Goal: Task Accomplishment & Management: Use online tool/utility

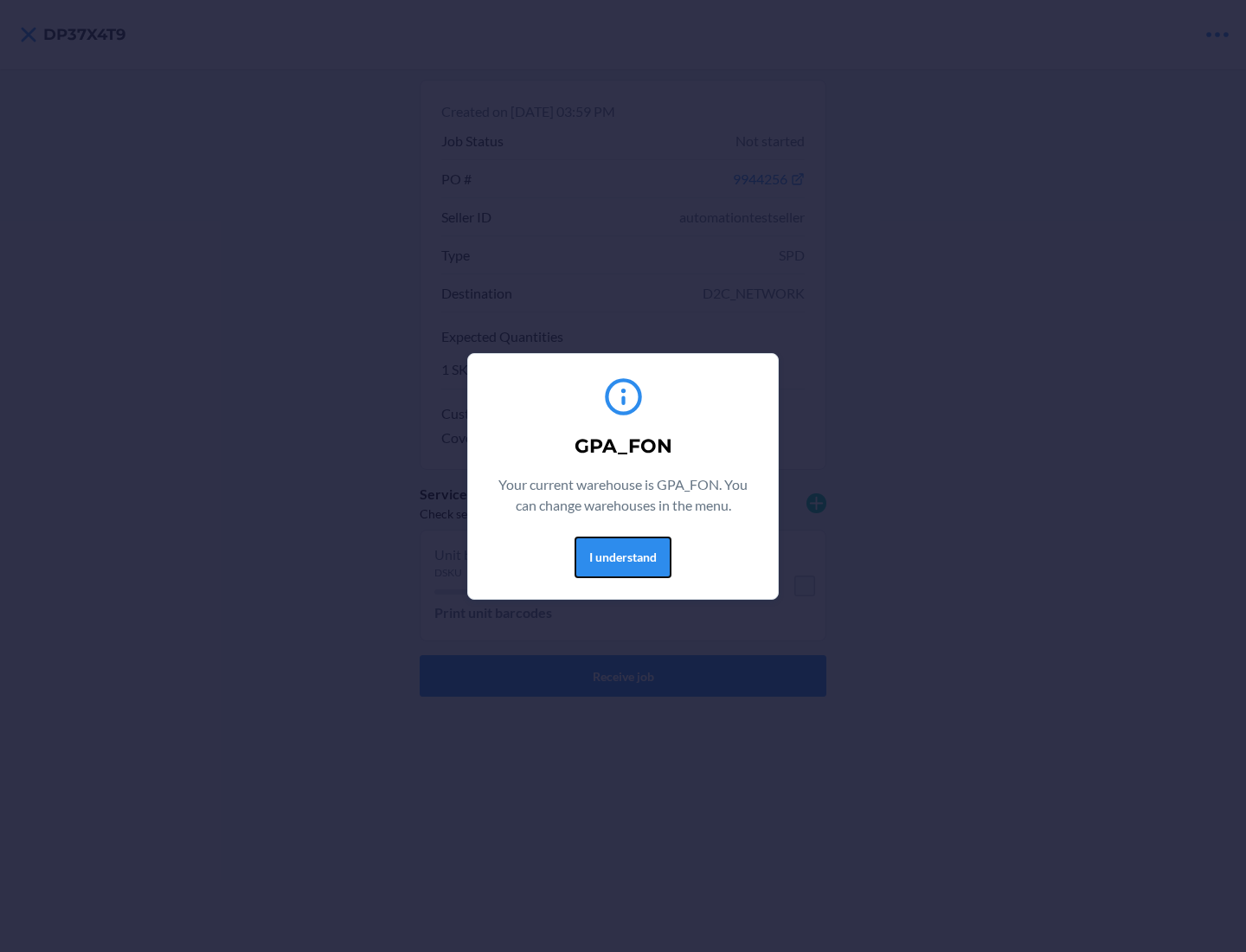
click at [623, 556] on button "I understand" at bounding box center [623, 556] width 97 height 42
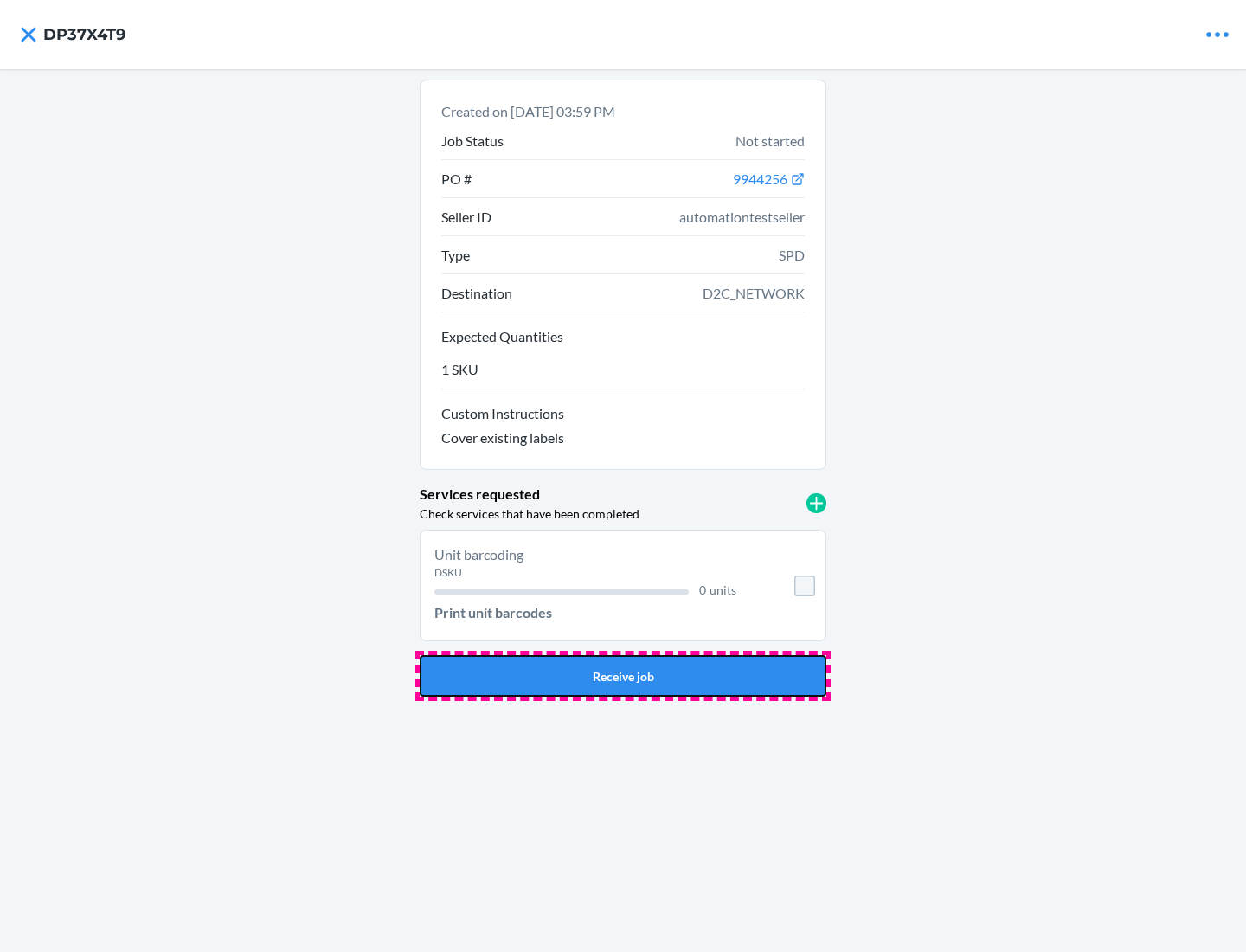
click at [623, 676] on button "Receive job" at bounding box center [623, 676] width 407 height 42
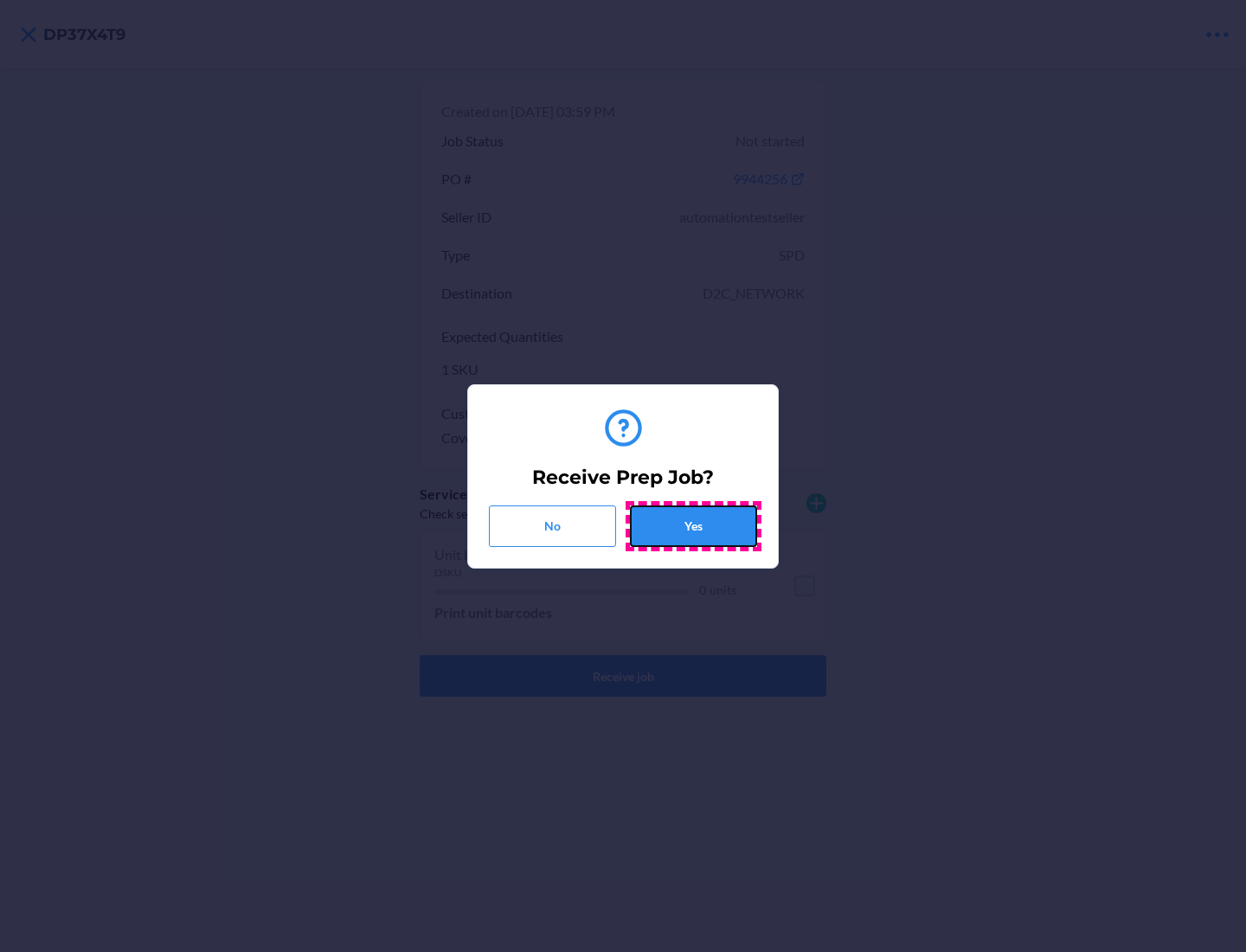
click at [693, 525] on button "Yes" at bounding box center [693, 526] width 127 height 42
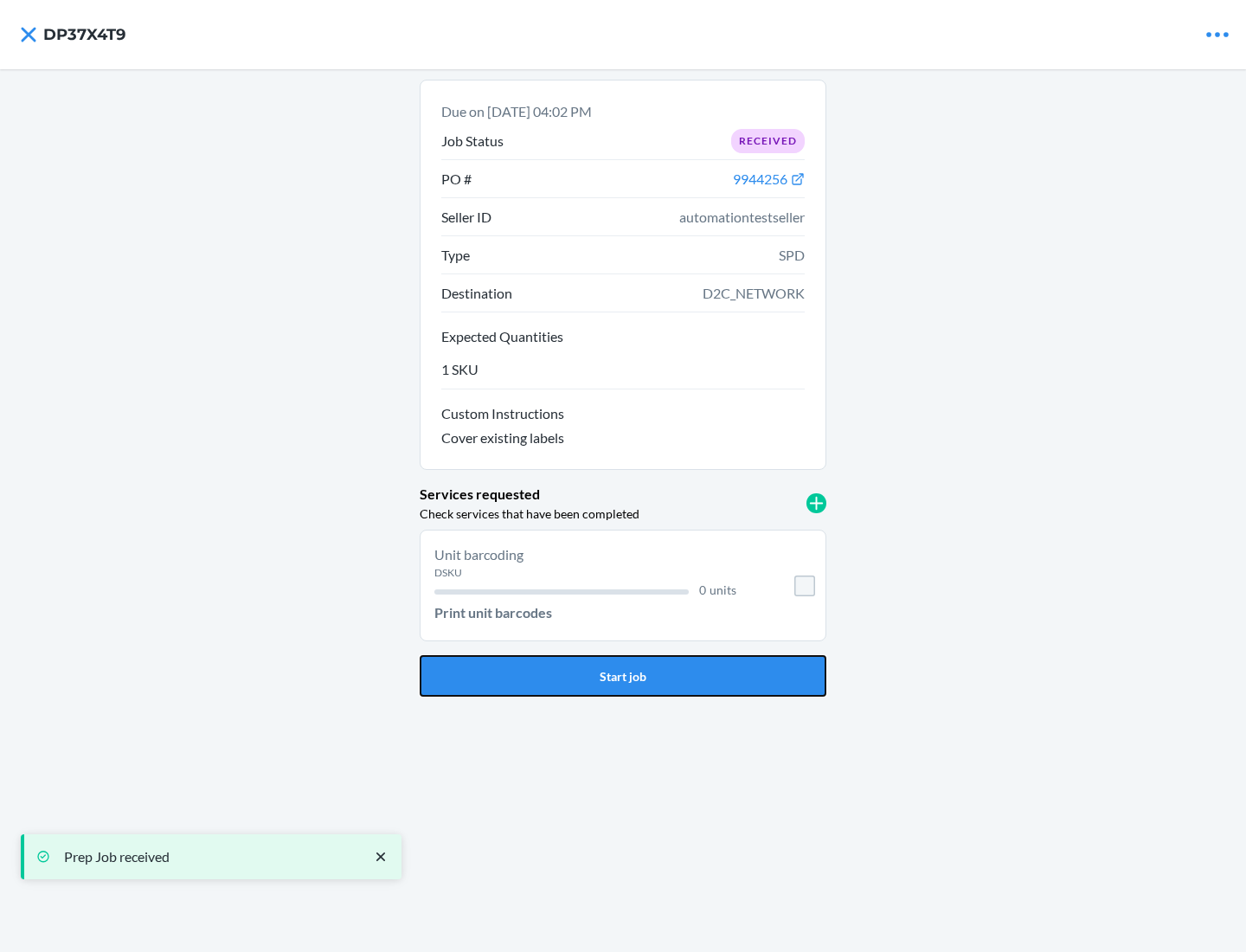
click at [623, 676] on button "Start job" at bounding box center [623, 676] width 407 height 42
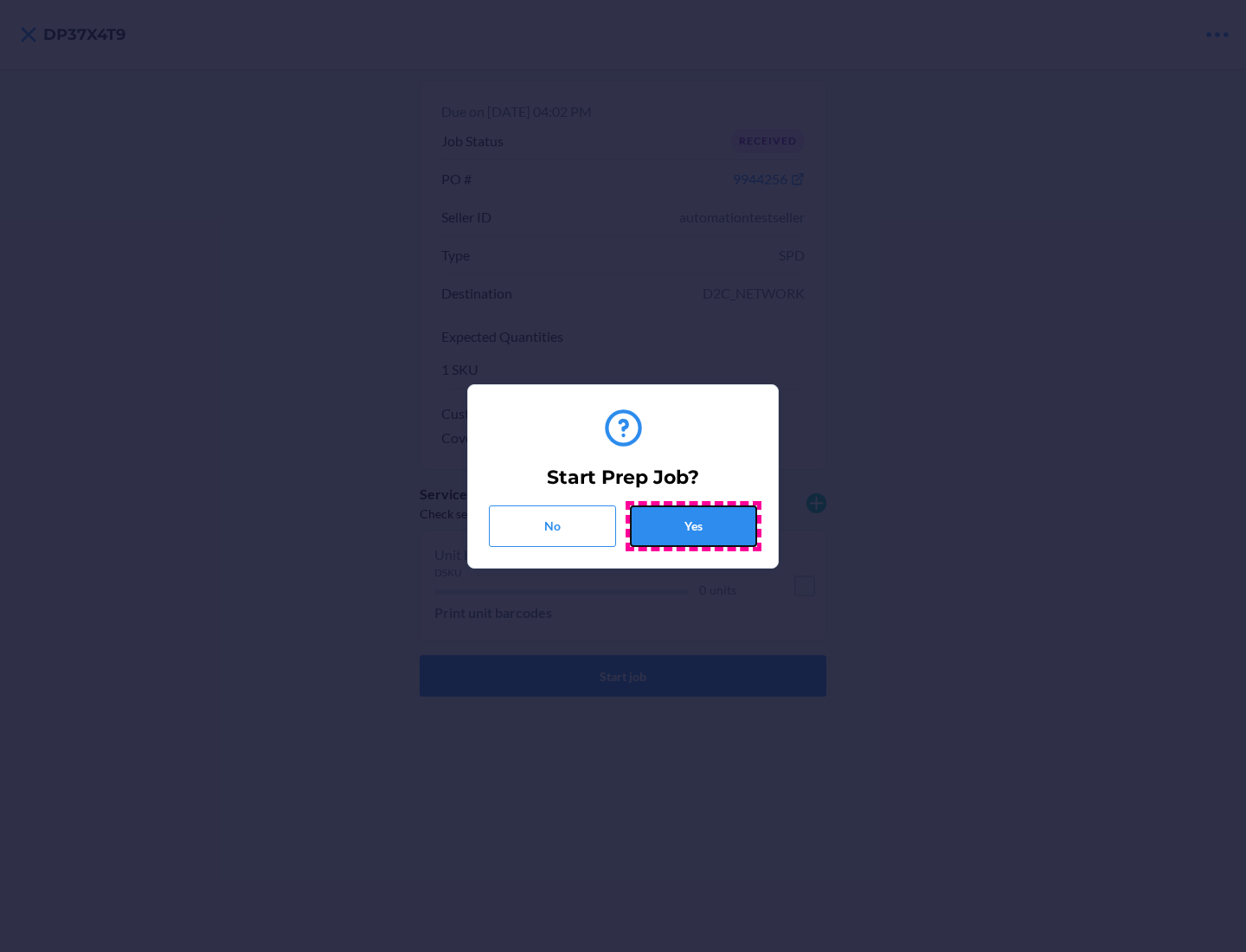
click at [693, 525] on button "Yes" at bounding box center [693, 526] width 127 height 42
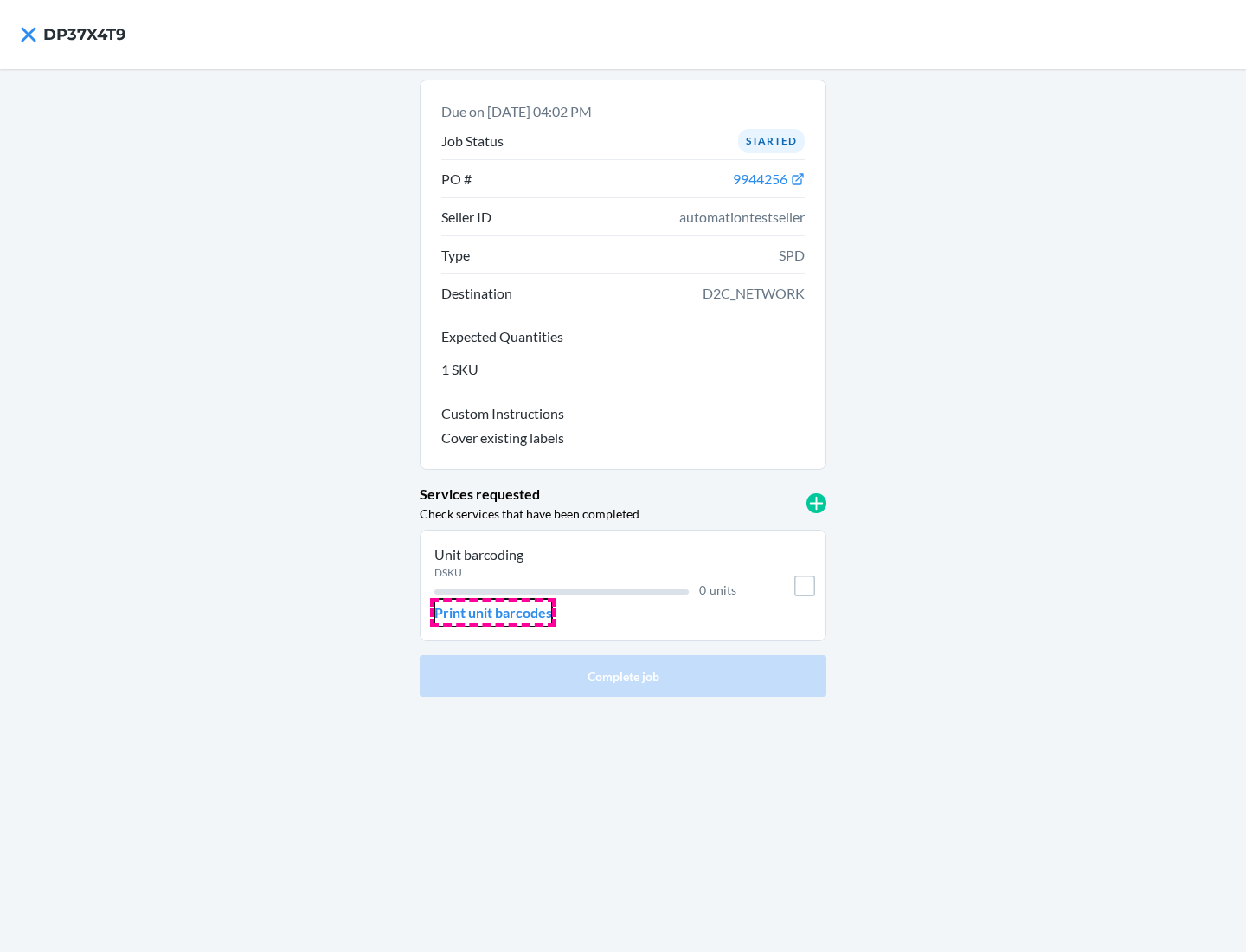
click at [493, 612] on p "Print unit barcodes" at bounding box center [493, 612] width 117 height 20
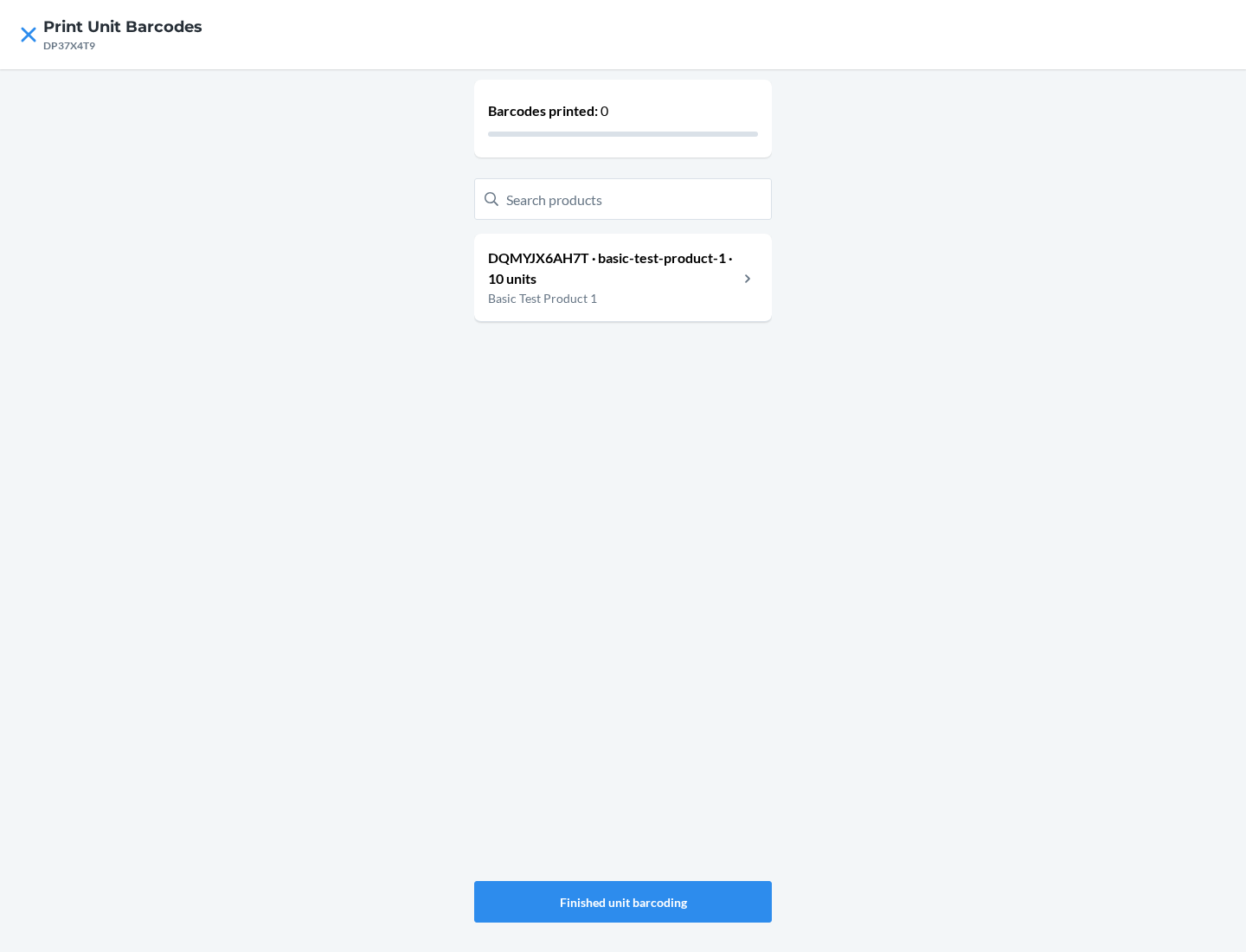
click at [123, 27] on h4 "Print Unit Barcodes" at bounding box center [122, 27] width 159 height 22
click at [612, 268] on p "DQMYJX6AH7T · basic-test-product-1 · 10 units" at bounding box center [612, 268] width 250 height 42
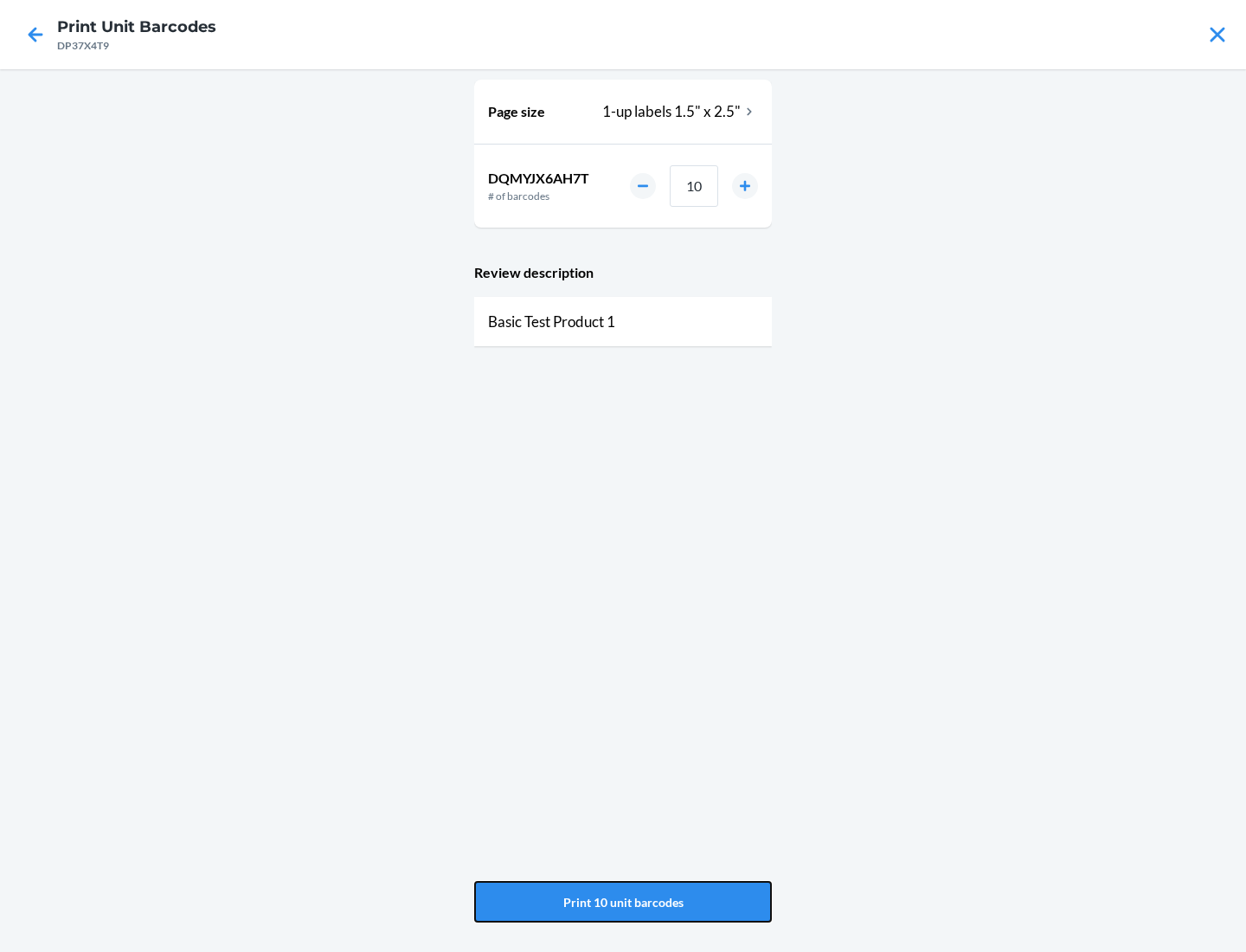
click at [623, 902] on button "Print 10 unit barcodes" at bounding box center [623, 902] width 298 height 42
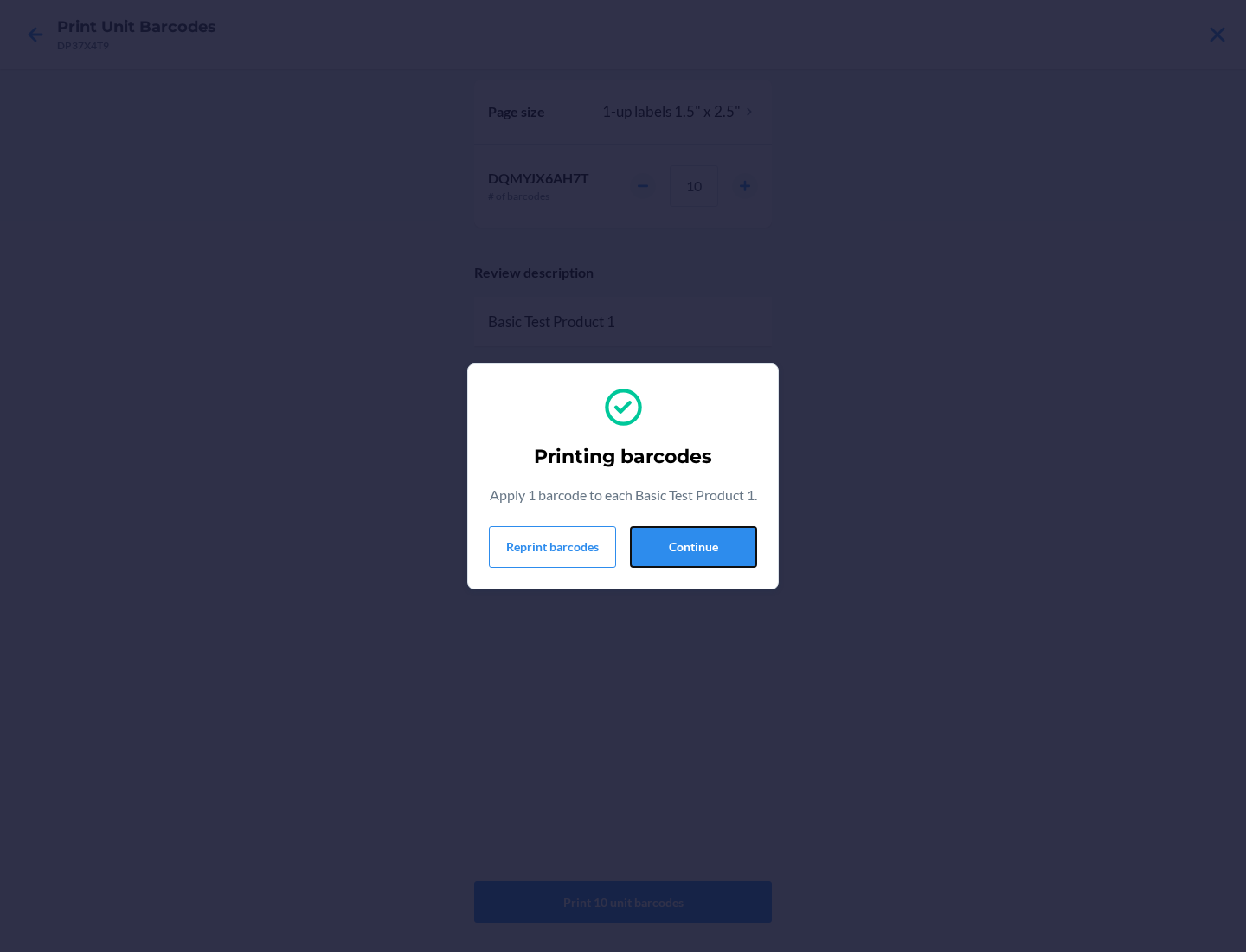
click at [693, 556] on button "Continue" at bounding box center [693, 546] width 127 height 42
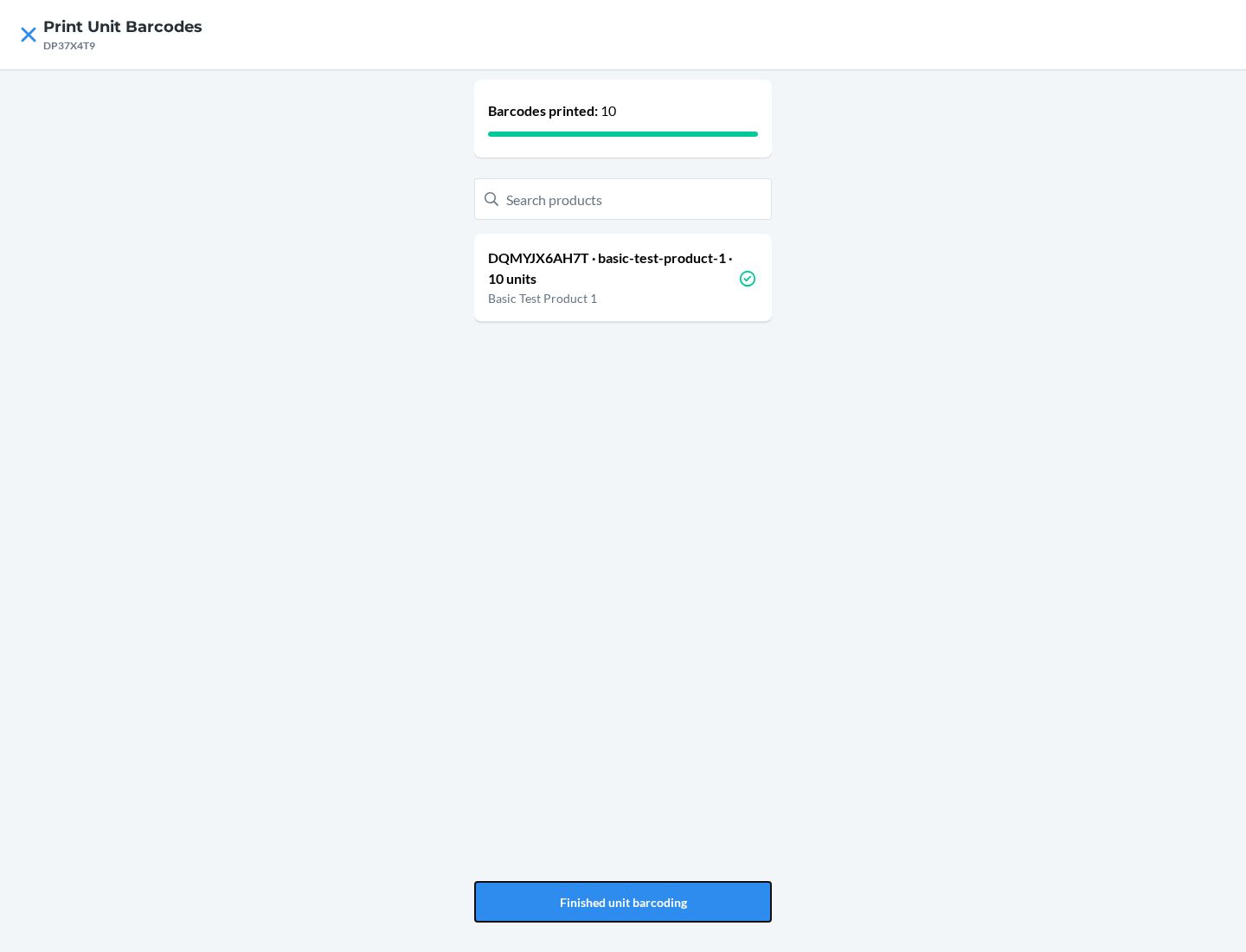
click at [623, 902] on button "Finished unit barcoding" at bounding box center [623, 902] width 298 height 42
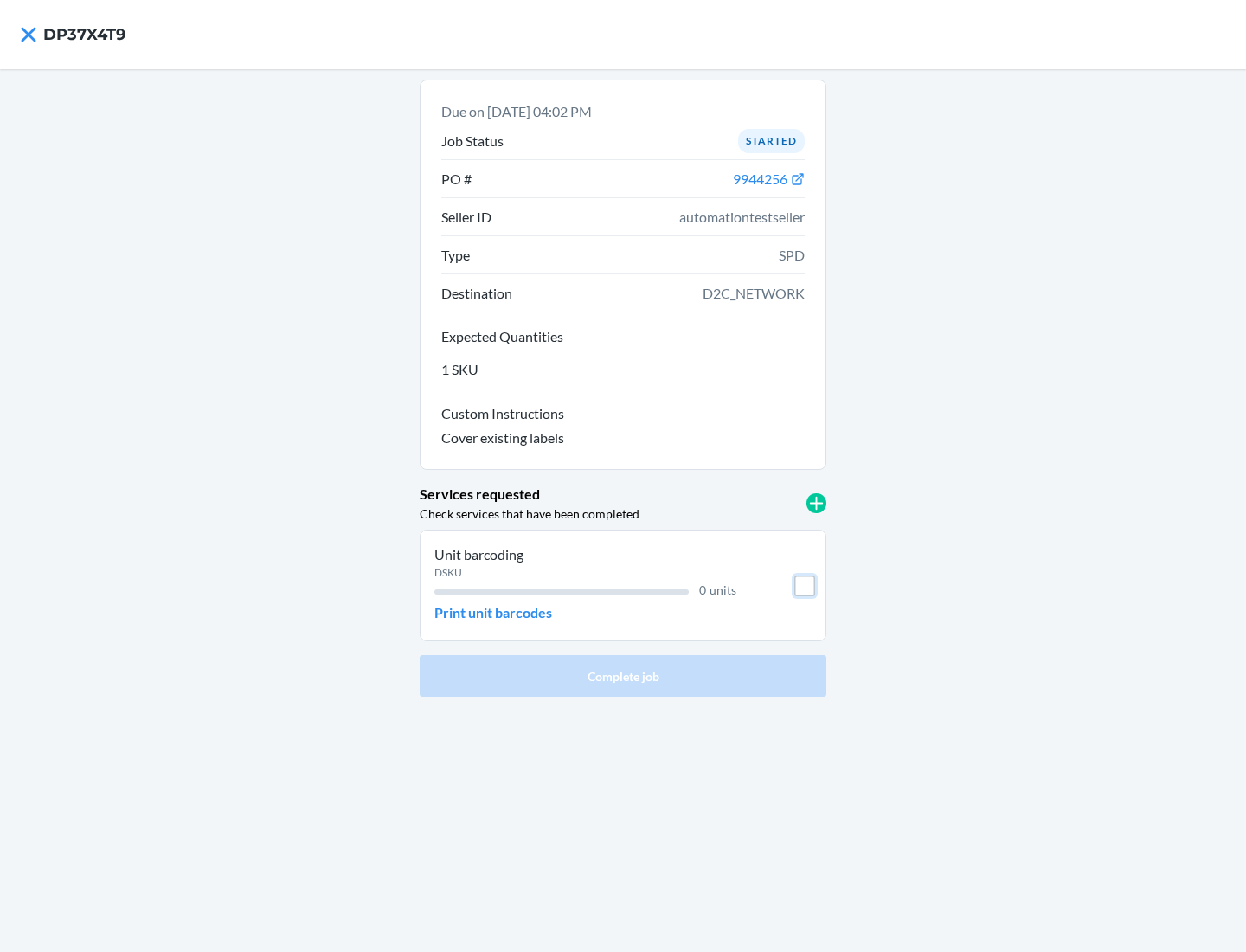
click at [805, 585] on input "checkbox" at bounding box center [805, 585] width 20 height 20
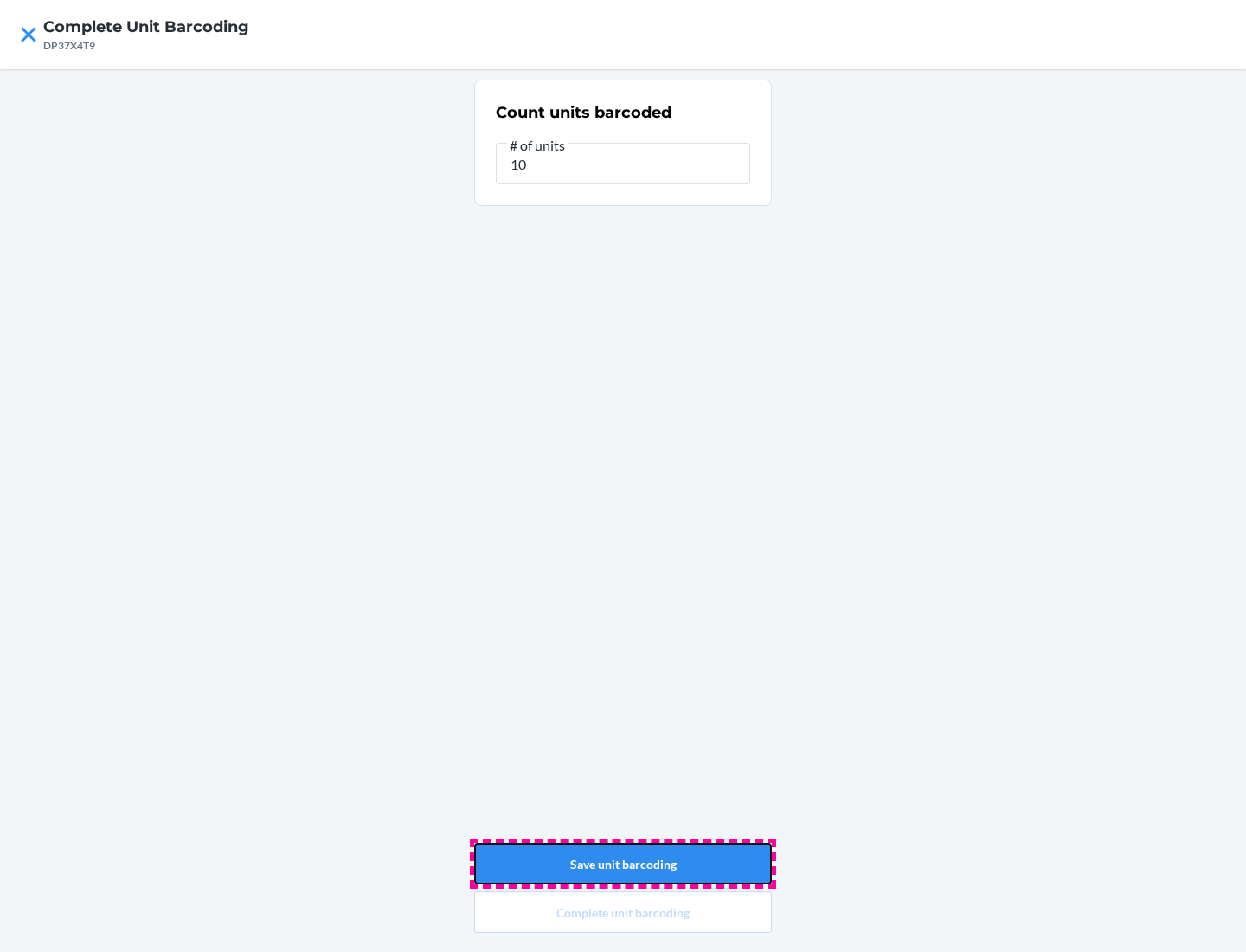
click at [623, 864] on button "Save unit barcoding" at bounding box center [623, 864] width 298 height 42
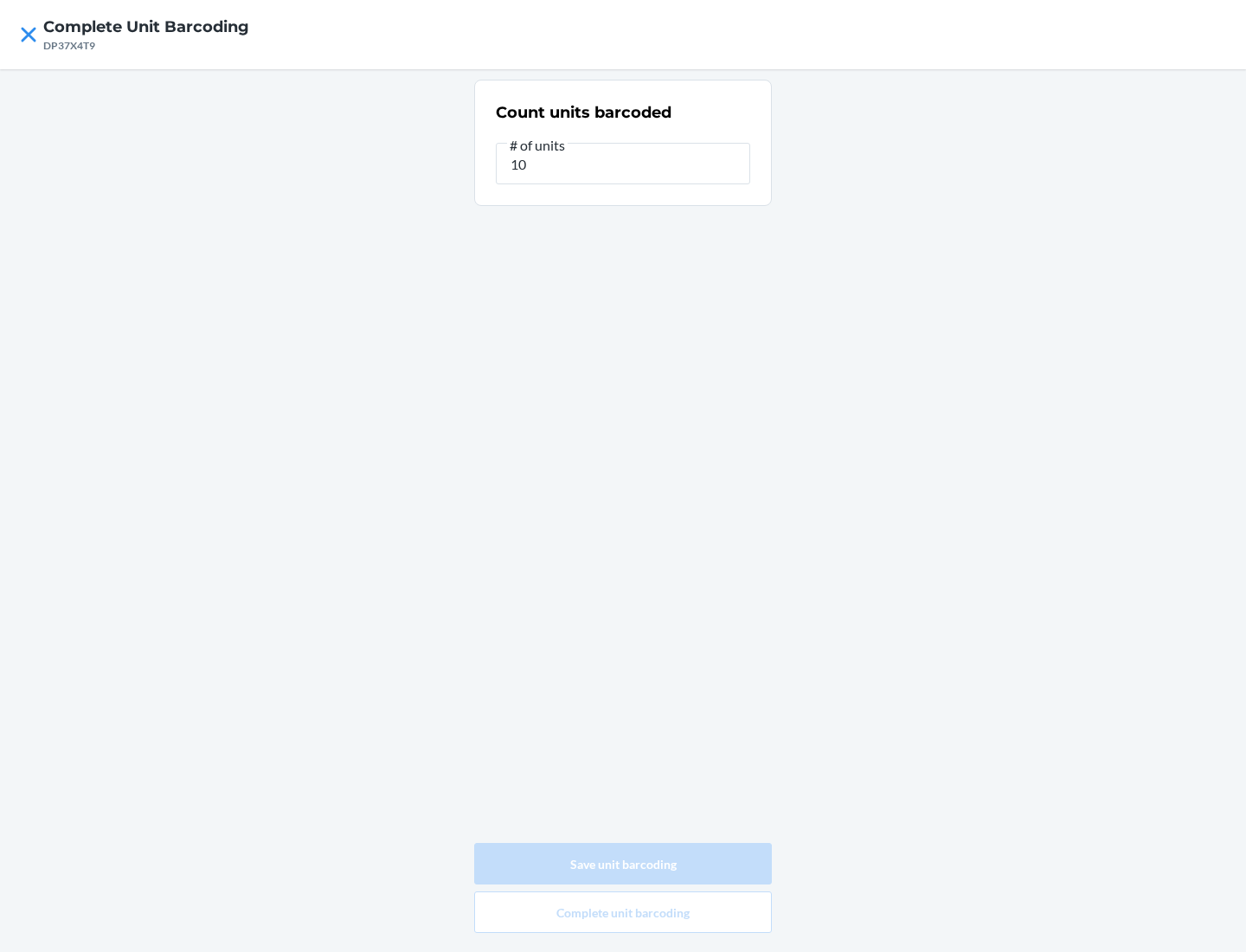
type input "0"
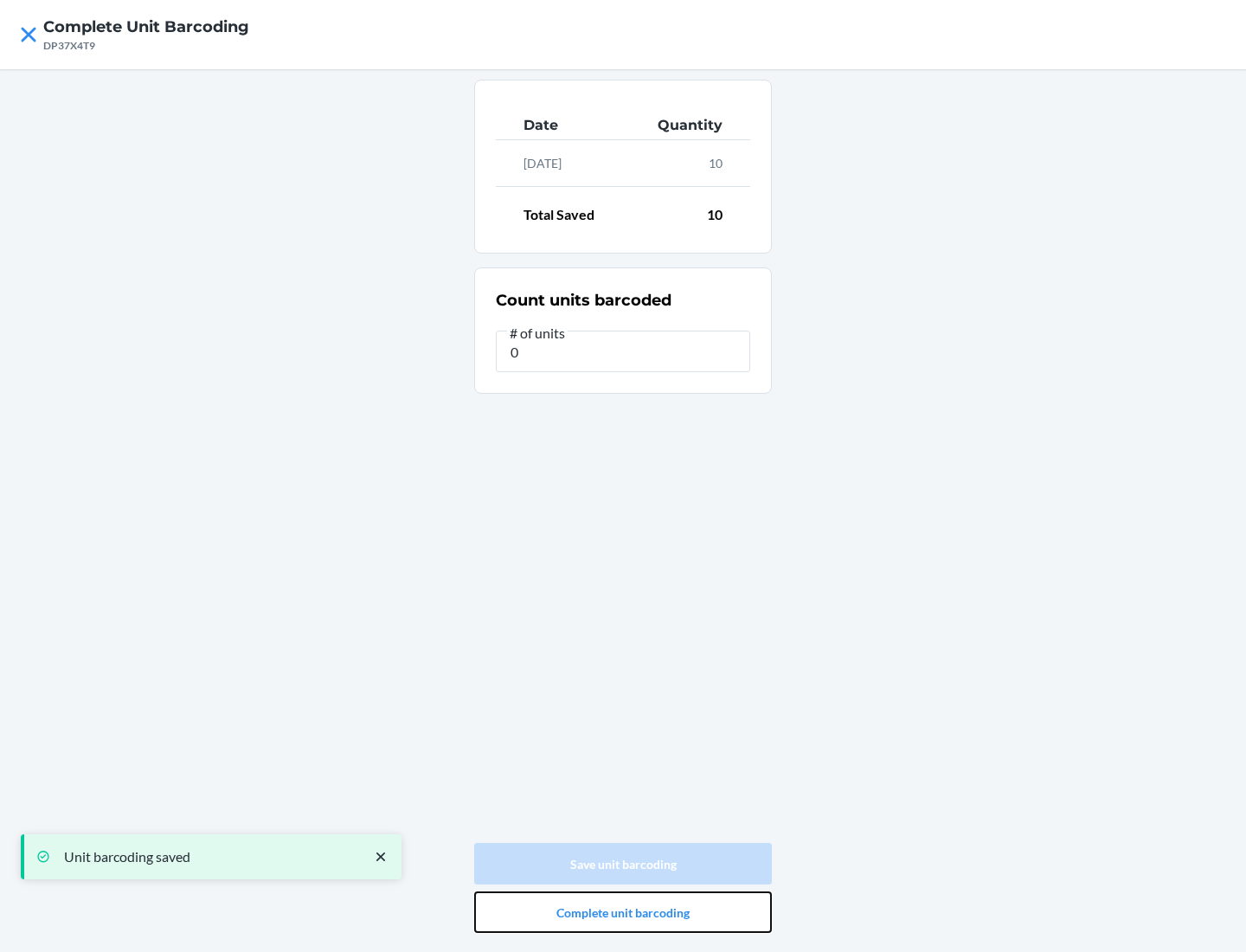
click at [623, 912] on button "Complete unit barcoding" at bounding box center [623, 912] width 298 height 42
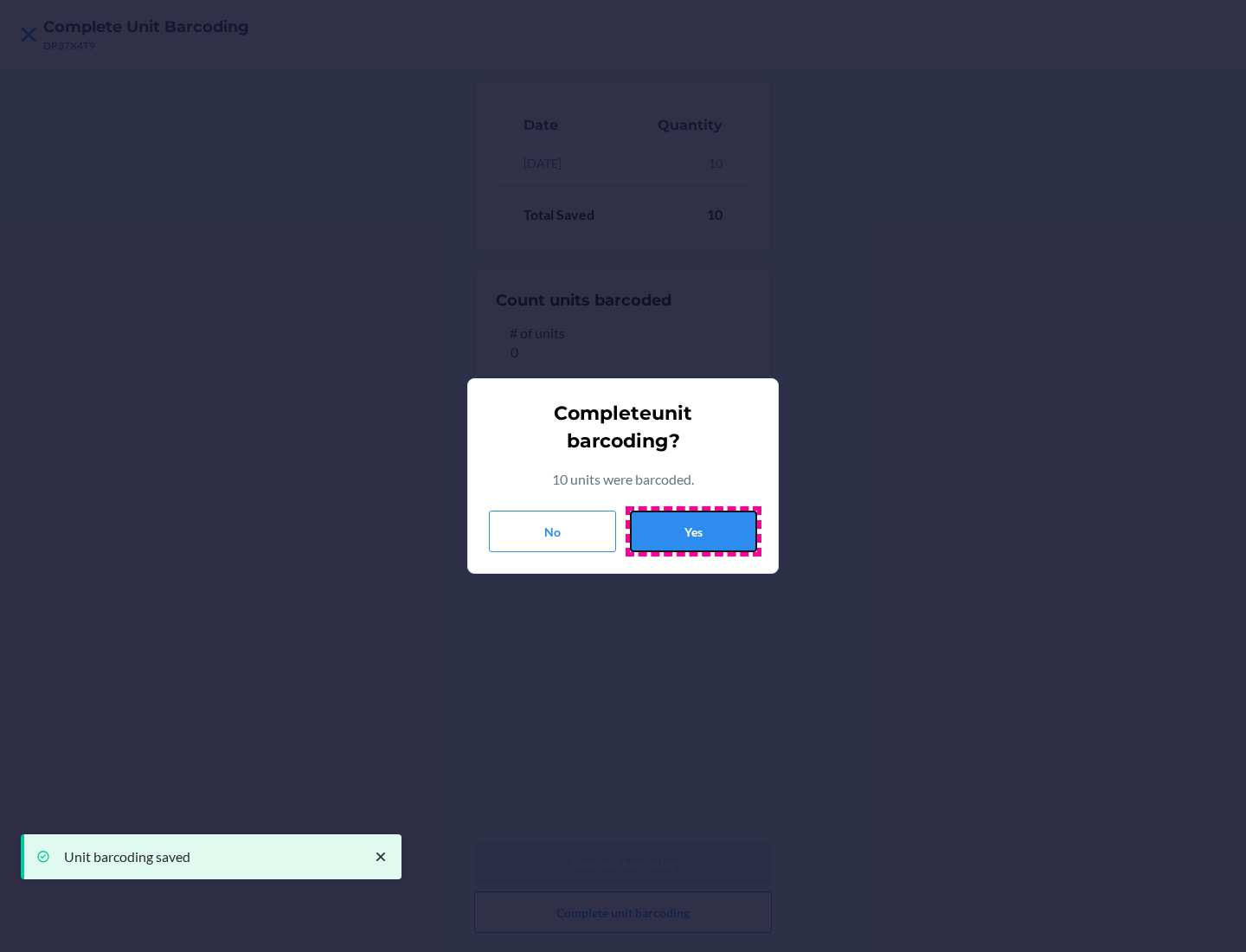
click at [693, 531] on button "Yes" at bounding box center [693, 531] width 127 height 42
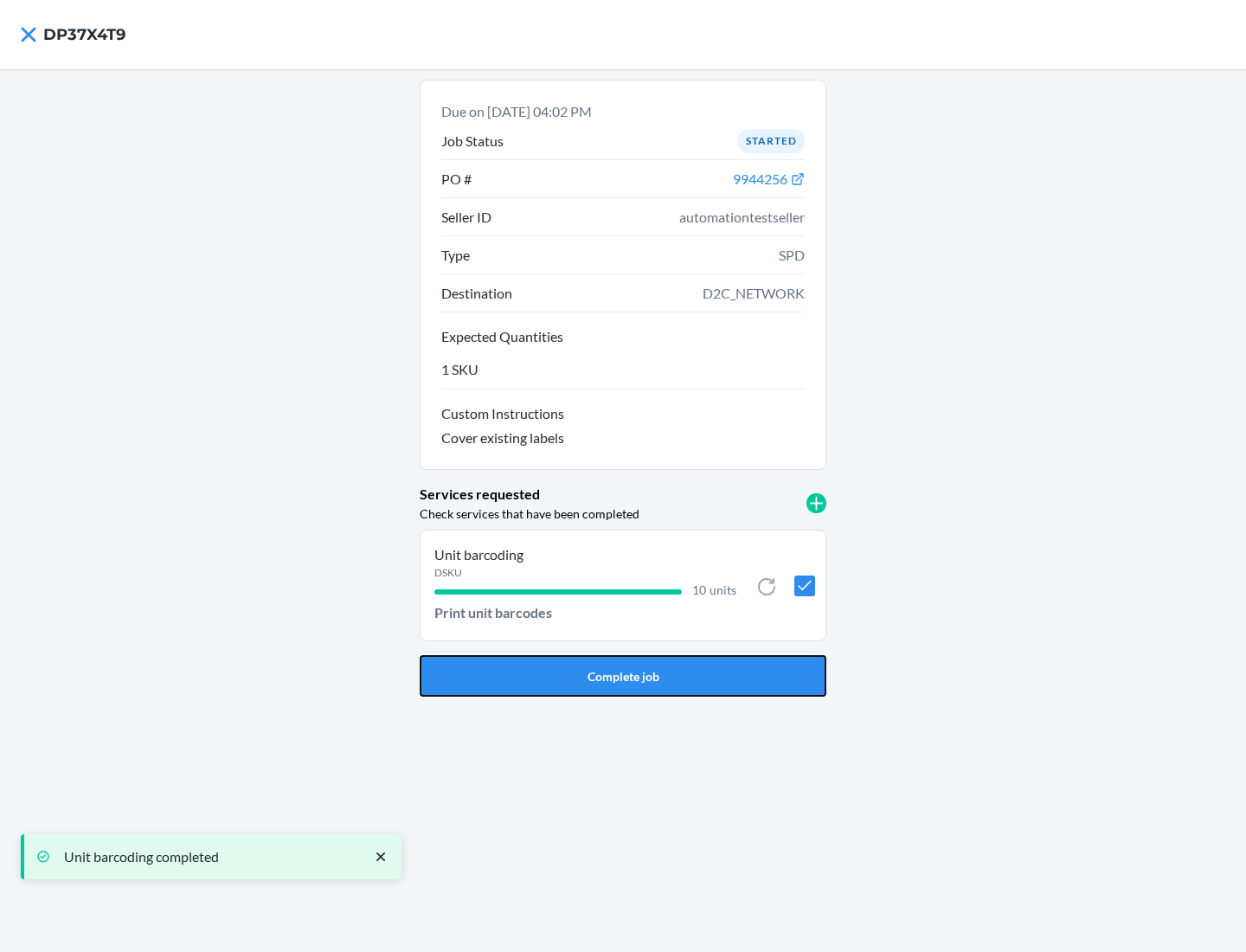
click at [623, 676] on button "Complete job" at bounding box center [623, 676] width 407 height 42
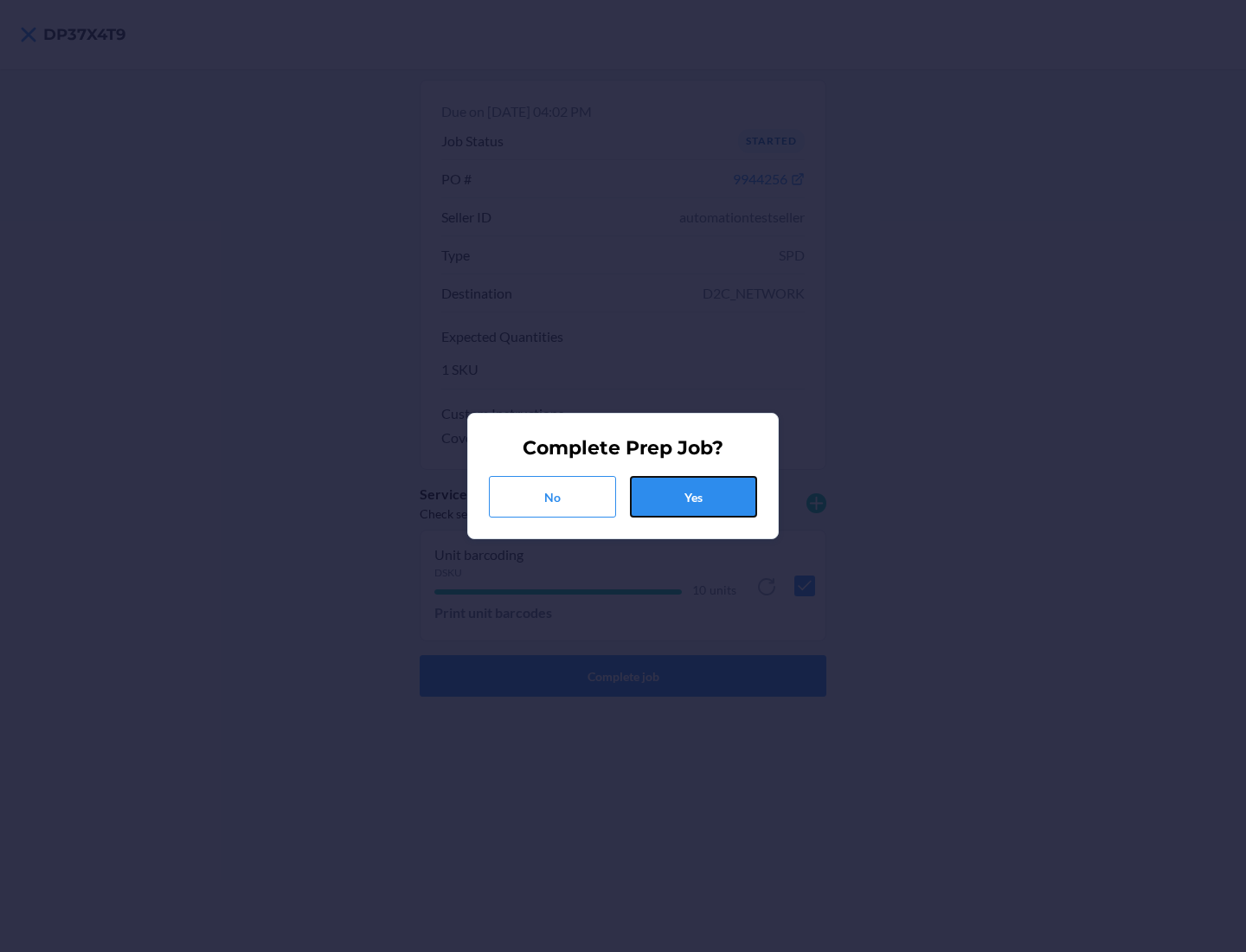
click at [693, 497] on button "Yes" at bounding box center [693, 496] width 127 height 42
